Goal: Task Accomplishment & Management: Use online tool/utility

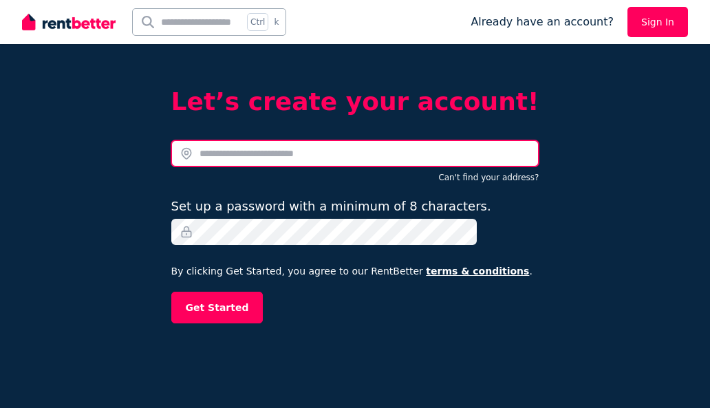
click at [285, 147] on input "text" at bounding box center [355, 153] width 368 height 26
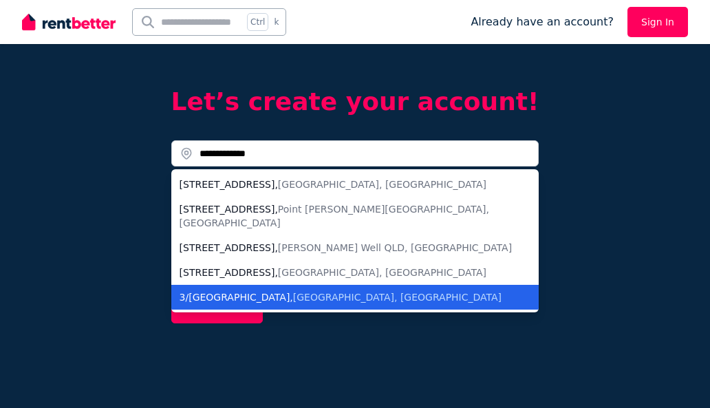
click at [295, 290] on div "3/84 Paradise Island , Surfers Paradise QLD, Australia" at bounding box center [347, 297] width 335 height 14
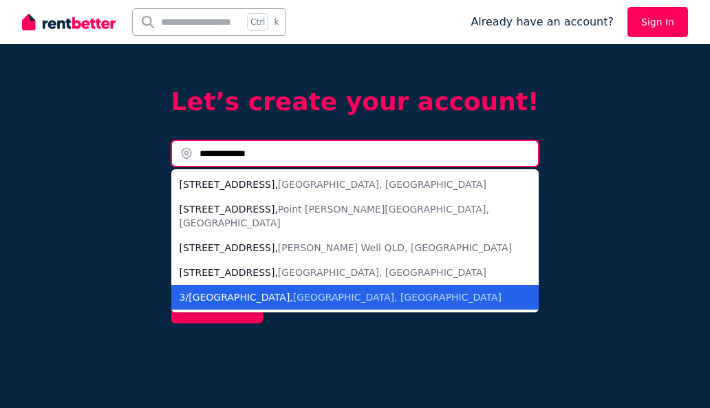
type input "**********"
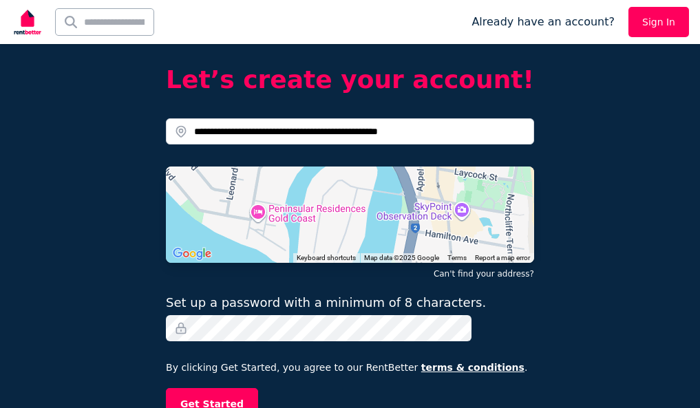
scroll to position [34, 0]
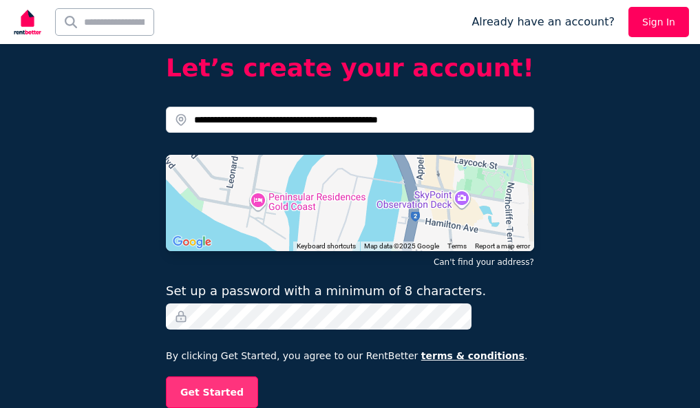
click at [232, 393] on button "Get Started" at bounding box center [212, 392] width 92 height 32
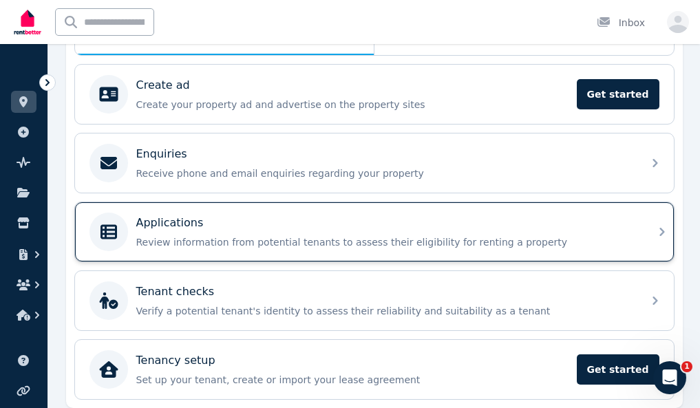
scroll to position [310, 0]
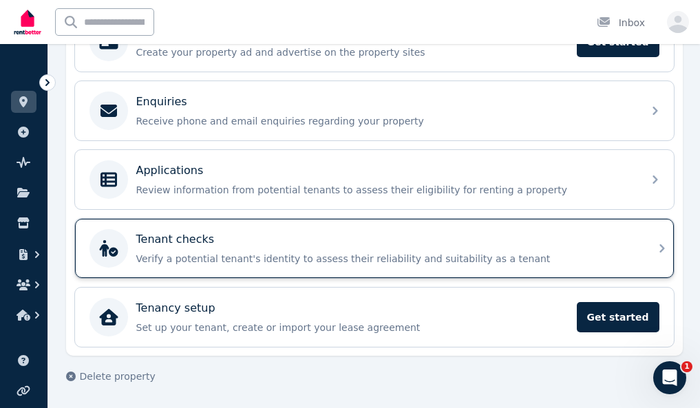
click at [246, 257] on p "Verify a potential tenant's identity to assess their reliability and suitabilit…" at bounding box center [385, 259] width 498 height 14
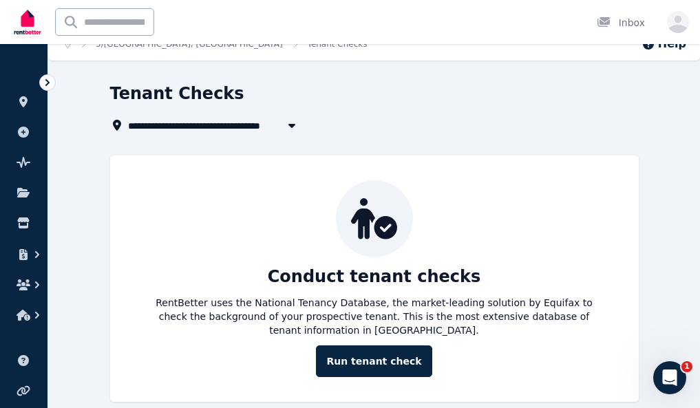
scroll to position [46, 0]
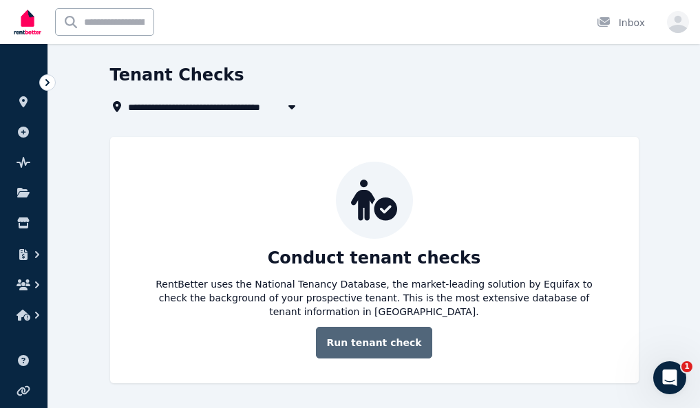
click at [370, 350] on link "Run tenant check" at bounding box center [374, 343] width 116 height 32
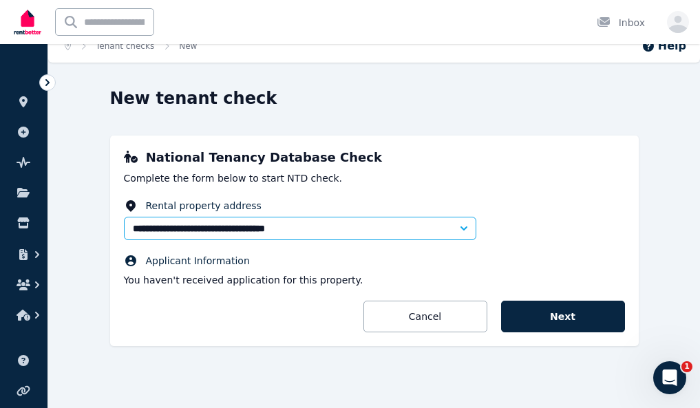
scroll to position [19, 0]
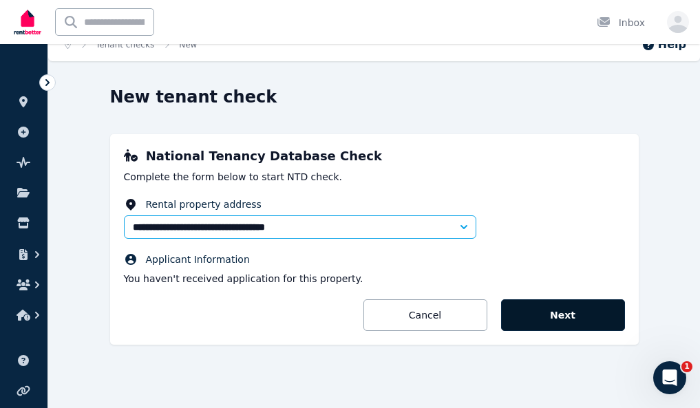
click at [589, 311] on button "Next" at bounding box center [563, 315] width 124 height 32
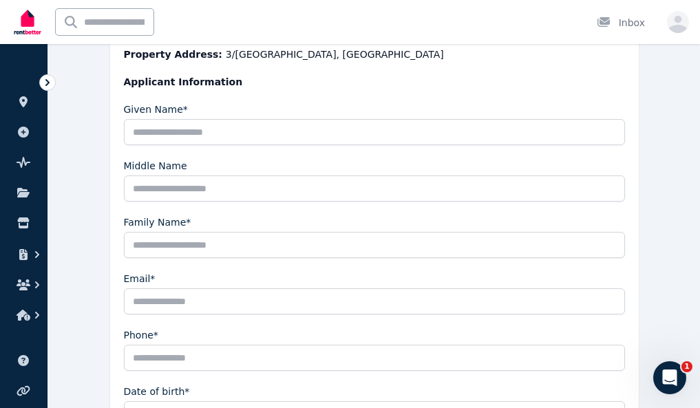
scroll to position [369, 0]
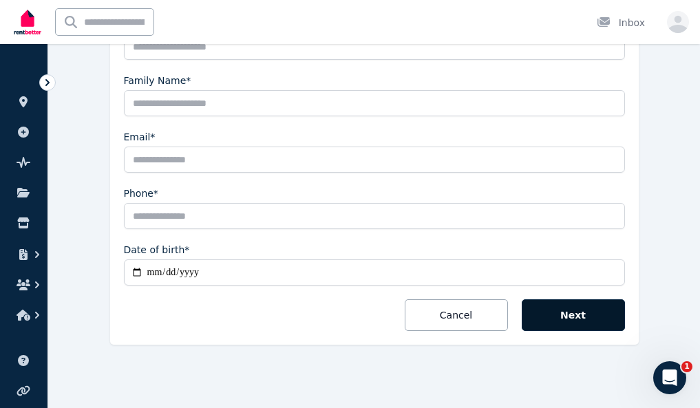
click at [625, 324] on button "Next" at bounding box center [573, 315] width 103 height 32
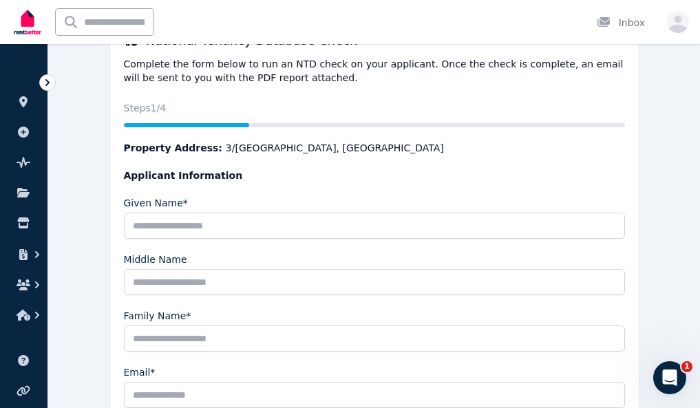
scroll to position [0, 0]
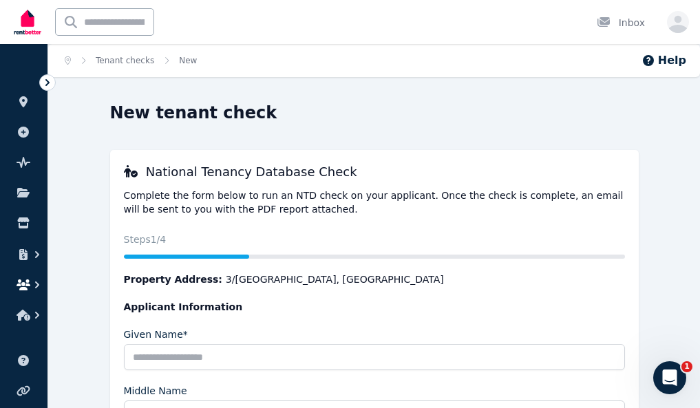
click at [24, 288] on icon "button" at bounding box center [24, 284] width 14 height 11
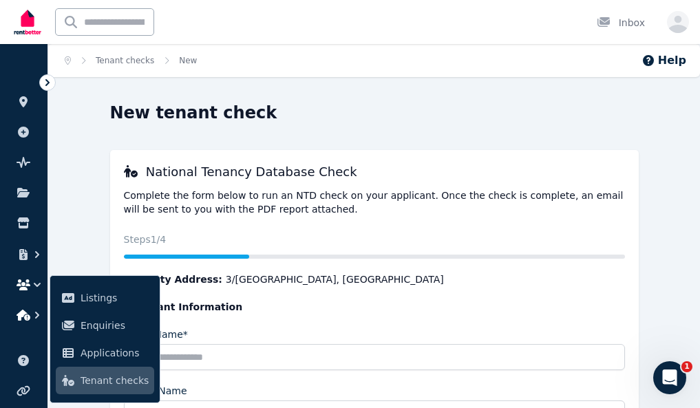
click at [21, 317] on icon "button" at bounding box center [24, 315] width 14 height 11
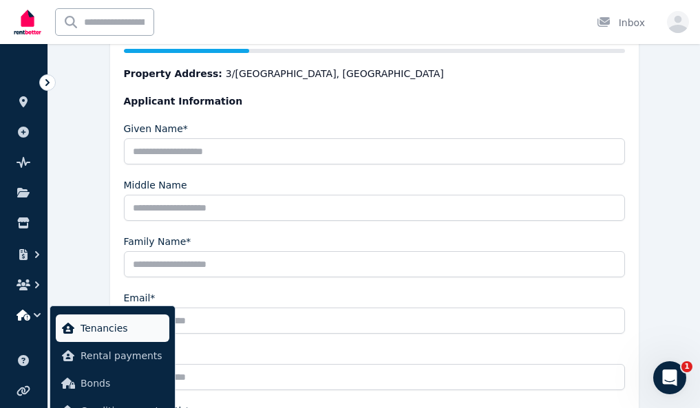
scroll to position [206, 0]
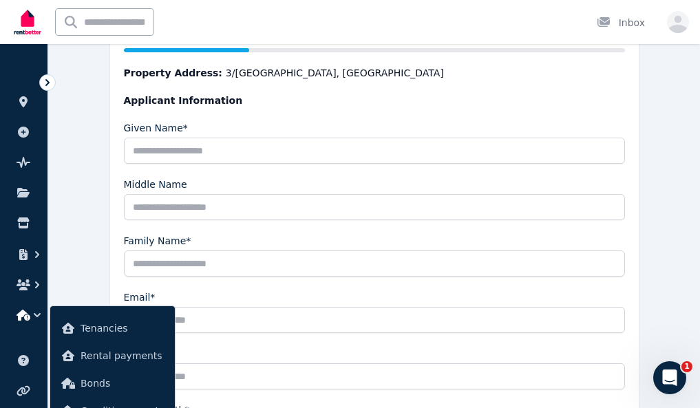
click at [60, 271] on div "New tenant check National Tenancy Database Check Complete the form below to run…" at bounding box center [374, 252] width 652 height 714
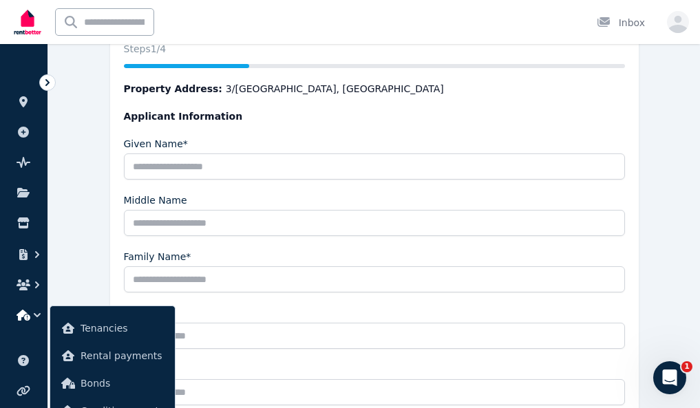
scroll to position [0, 0]
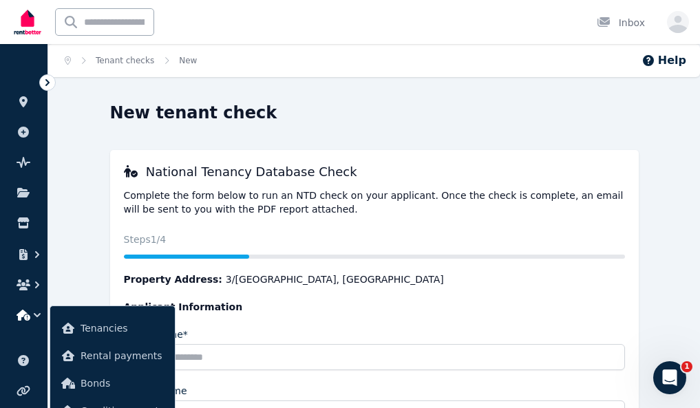
click at [470, 98] on div "Home Tenant checks New Help New tenant check National Tenancy Database Check Co…" at bounding box center [350, 204] width 700 height 408
click at [131, 63] on link "Tenant checks" at bounding box center [125, 61] width 58 height 10
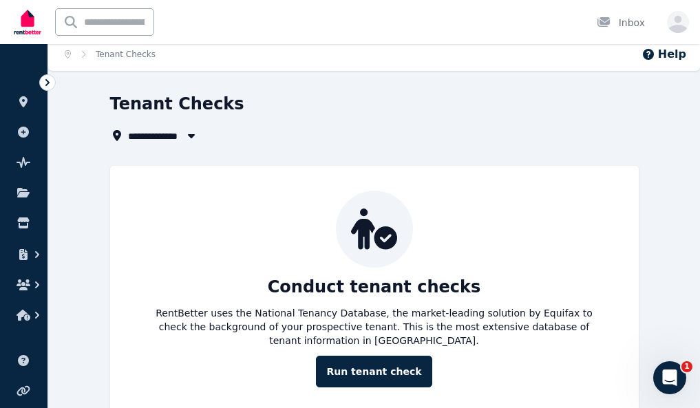
scroll to position [46, 0]
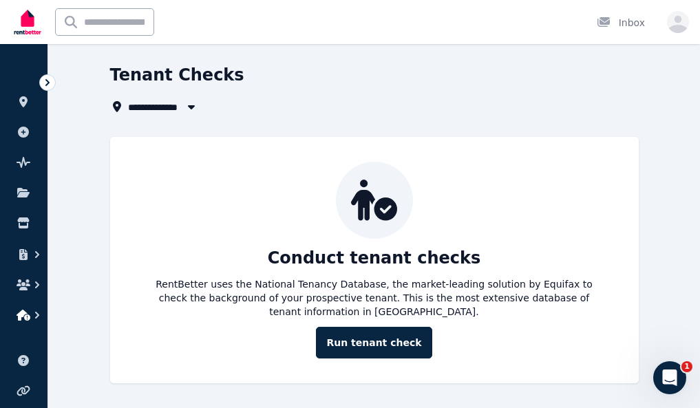
click at [39, 314] on icon "button" at bounding box center [37, 315] width 14 height 14
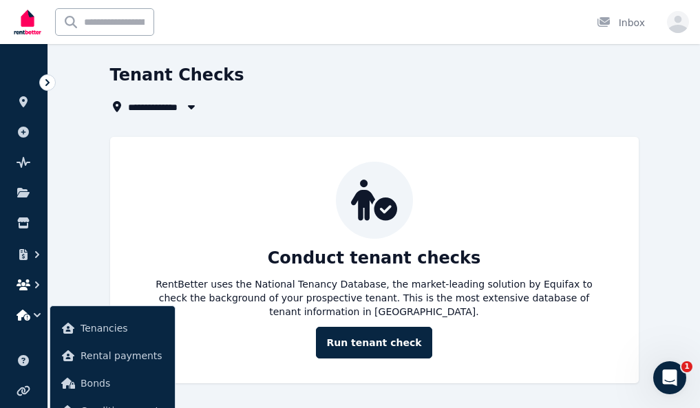
click at [39, 282] on icon "button" at bounding box center [37, 285] width 14 height 14
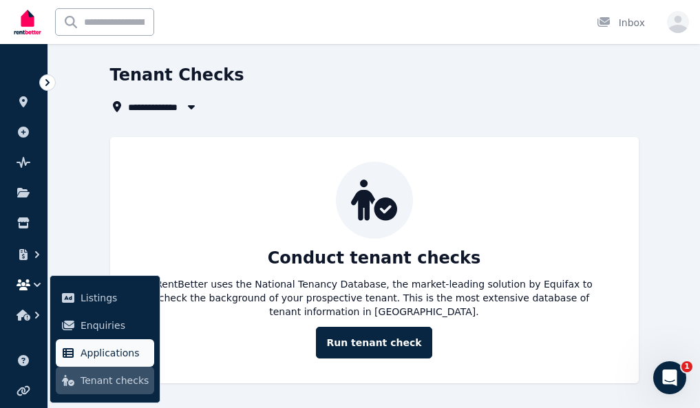
click at [101, 352] on span "Applications" at bounding box center [115, 353] width 68 height 17
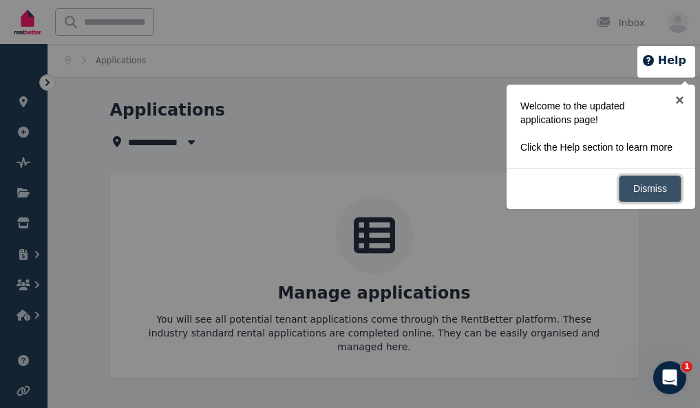
click at [647, 190] on link "Dismiss" at bounding box center [650, 188] width 63 height 27
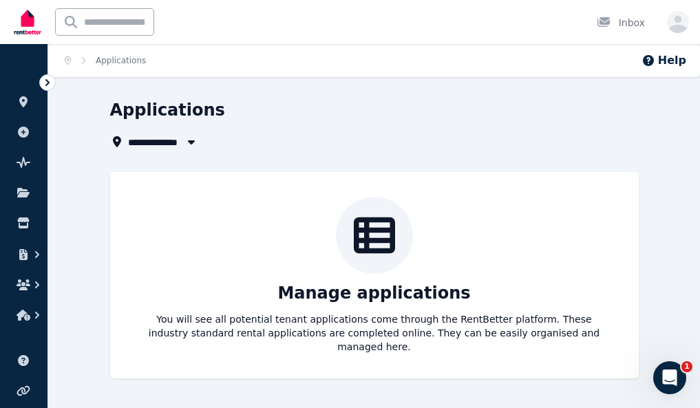
scroll to position [6, 0]
drag, startPoint x: 530, startPoint y: 407, endPoint x: 528, endPoint y: 437, distance: 30.4
click at [528, 407] on html "**********" at bounding box center [350, 204] width 700 height 408
click at [523, 403] on div "**********" at bounding box center [374, 251] width 652 height 304
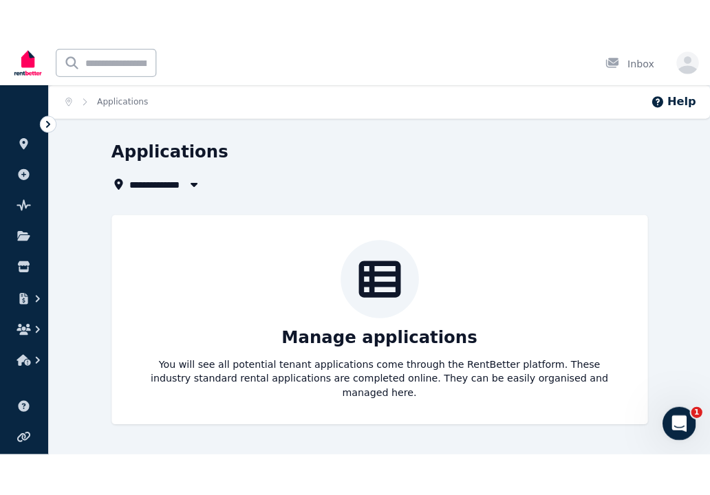
scroll to position [0, 0]
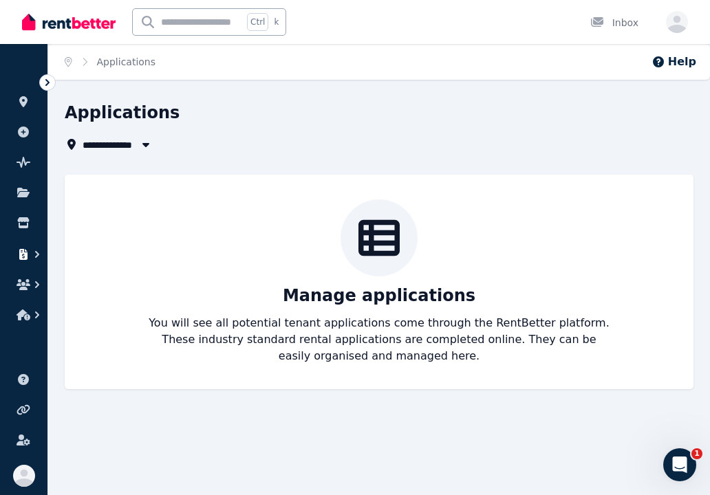
click at [25, 257] on icon "button" at bounding box center [23, 254] width 8 height 11
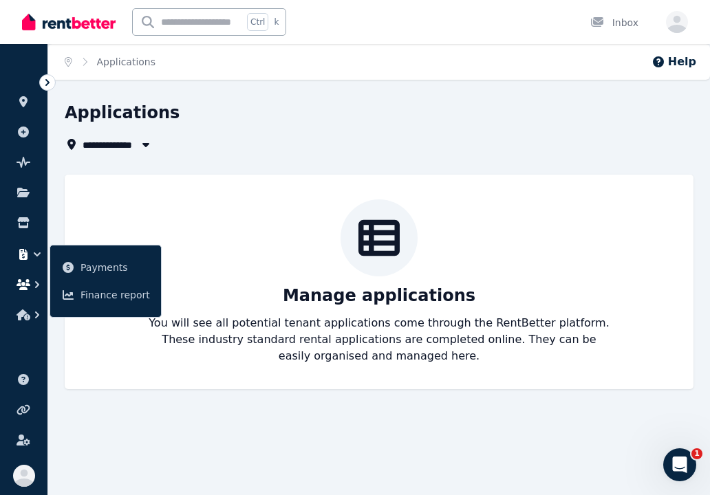
click at [25, 286] on icon "button" at bounding box center [24, 284] width 14 height 11
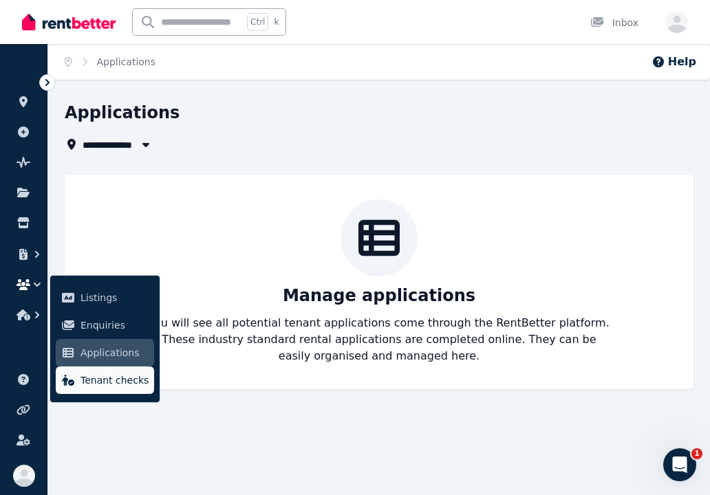
click at [114, 382] on span "Tenant checks" at bounding box center [115, 380] width 68 height 17
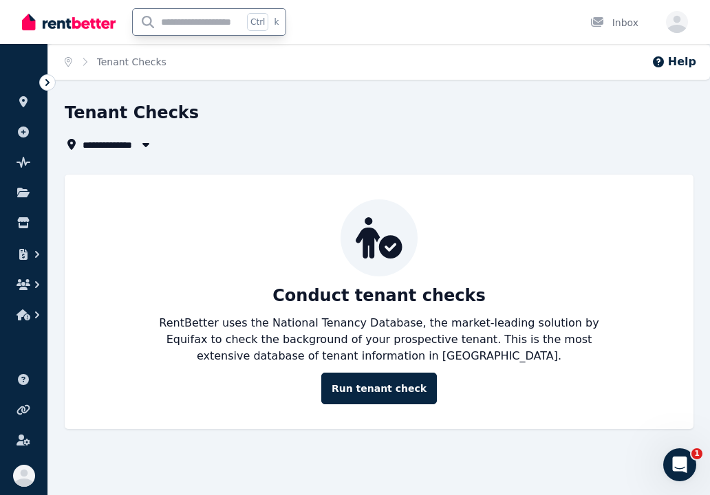
click at [180, 28] on input "text" at bounding box center [188, 22] width 110 height 26
click at [67, 28] on img at bounding box center [69, 22] width 94 height 21
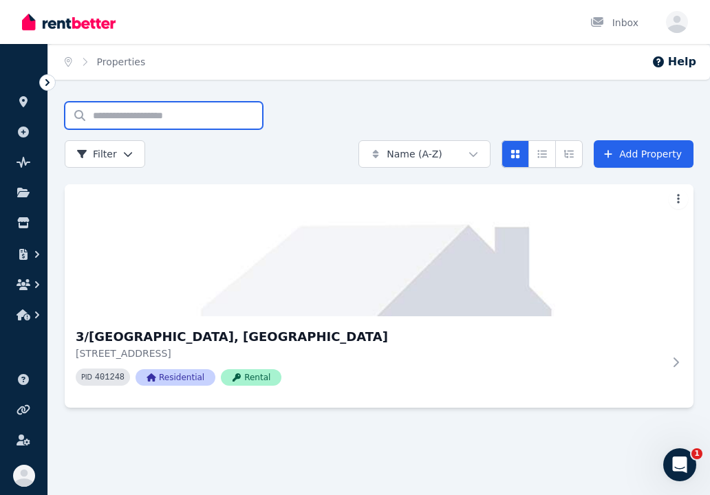
click at [147, 120] on input "Search properties" at bounding box center [164, 116] width 198 height 28
click at [140, 60] on ol "Home Properties" at bounding box center [105, 62] width 114 height 36
click at [674, 25] on icon "button" at bounding box center [677, 24] width 22 height 17
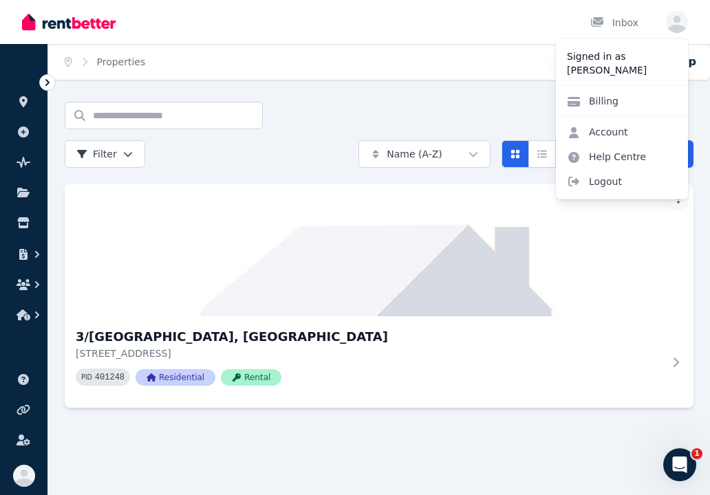
click at [74, 18] on img at bounding box center [69, 22] width 94 height 21
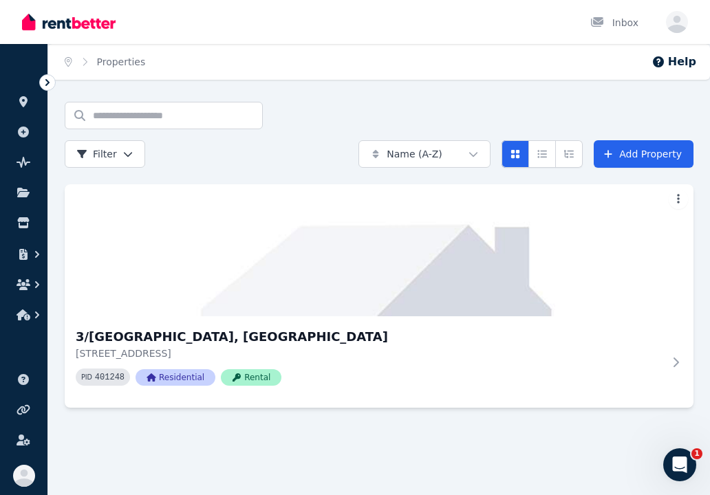
click at [145, 59] on ol "Home Properties" at bounding box center [105, 62] width 114 height 36
click at [153, 57] on ol "Home Properties" at bounding box center [105, 62] width 114 height 36
click at [172, 111] on input "Search properties" at bounding box center [164, 116] width 198 height 28
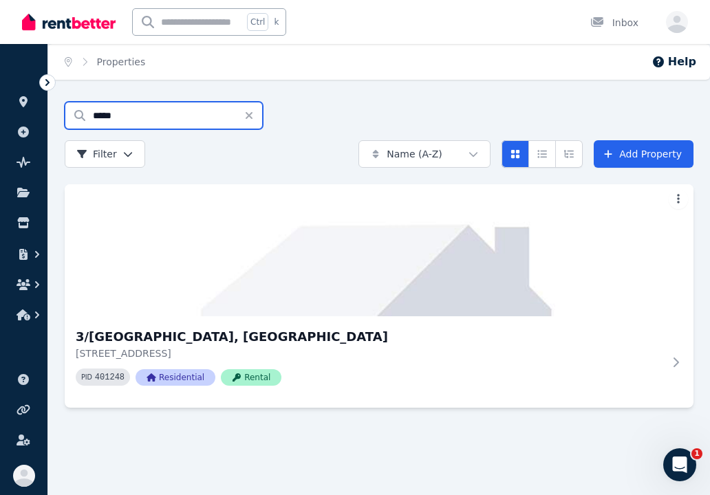
type input "****"
click at [679, 19] on icon "button" at bounding box center [677, 24] width 22 height 17
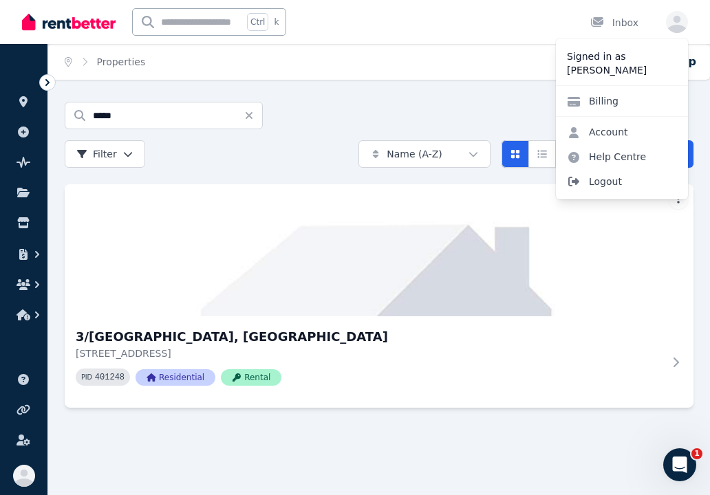
click at [605, 183] on span "Logout" at bounding box center [622, 181] width 132 height 25
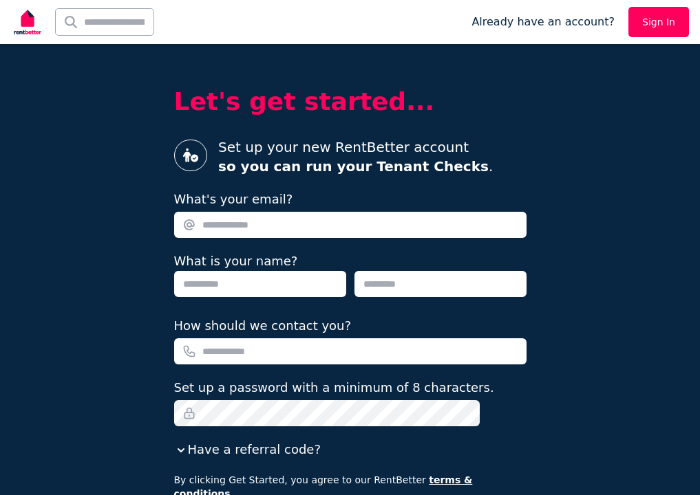
click at [153, 27] on input "text" at bounding box center [105, 22] width 98 height 26
type input "**********"
